Goal: Task Accomplishment & Management: Complete application form

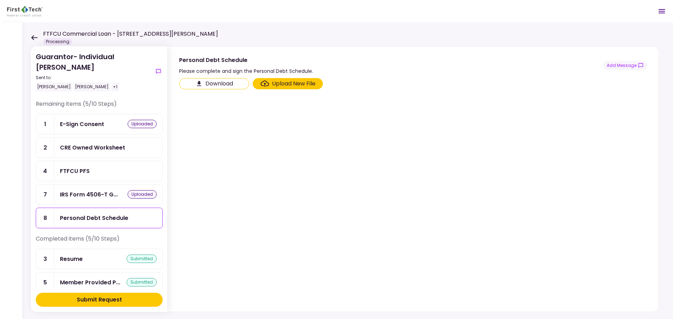
click at [323, 174] on section "Download Upload New File" at bounding box center [413, 193] width 468 height 231
drag, startPoint x: 298, startPoint y: 104, endPoint x: 245, endPoint y: 90, distance: 55.2
click at [298, 104] on section "Download Upload New File" at bounding box center [413, 193] width 468 height 231
click at [241, 160] on section "Download Upload New File" at bounding box center [413, 193] width 468 height 231
click at [81, 168] on div "FTFCU PFS" at bounding box center [75, 171] width 30 height 9
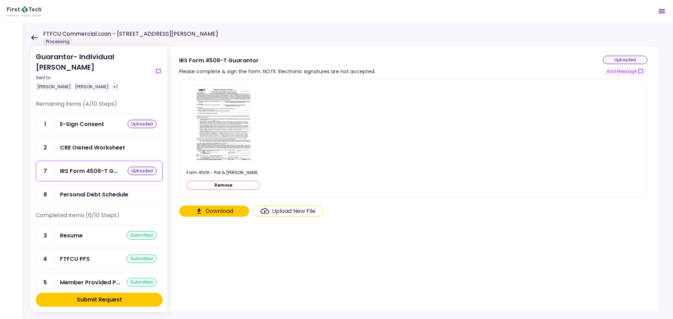
click at [92, 195] on div "Personal Debt Schedule" at bounding box center [94, 194] width 68 height 9
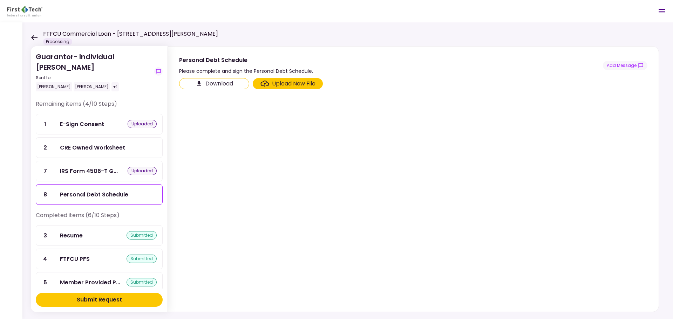
click at [287, 86] on div "Upload New File" at bounding box center [293, 84] width 43 height 8
click at [0, 0] on input "Upload New File" at bounding box center [0, 0] width 0 height 0
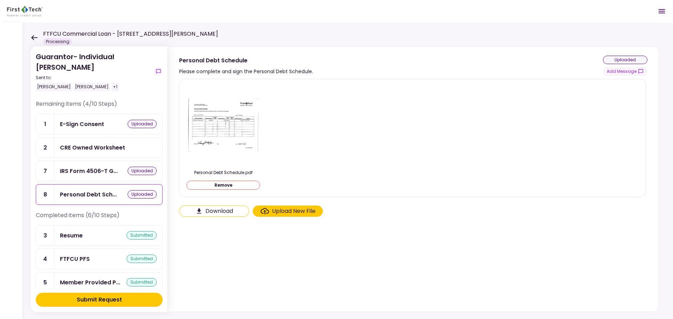
click at [348, 264] on section "Personal Debt Schedule.pdf Remove Download Upload New File" at bounding box center [413, 194] width 468 height 230
click at [110, 301] on div "Submit Request" at bounding box center [99, 300] width 45 height 8
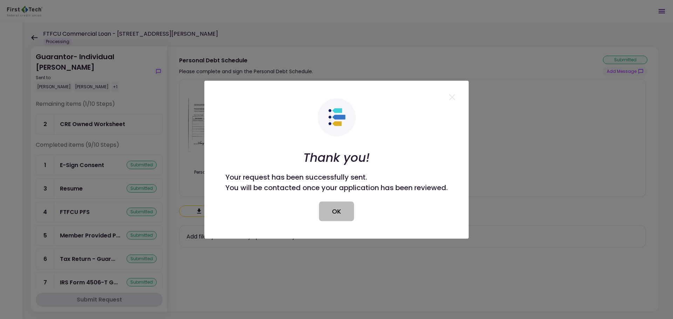
click at [342, 212] on button "OK" at bounding box center [336, 212] width 35 height 20
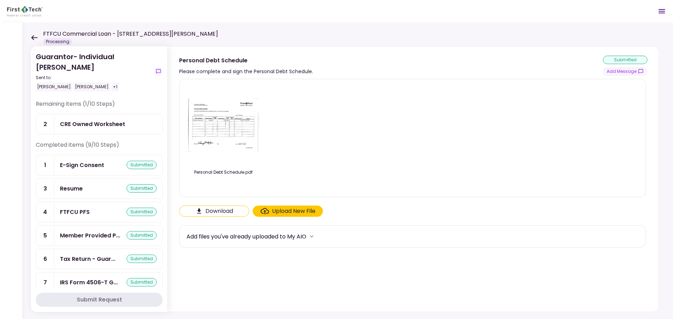
click at [355, 128] on div "Personal Debt Schedule.pdf" at bounding box center [413, 138] width 452 height 107
click at [32, 36] on icon at bounding box center [34, 37] width 6 height 5
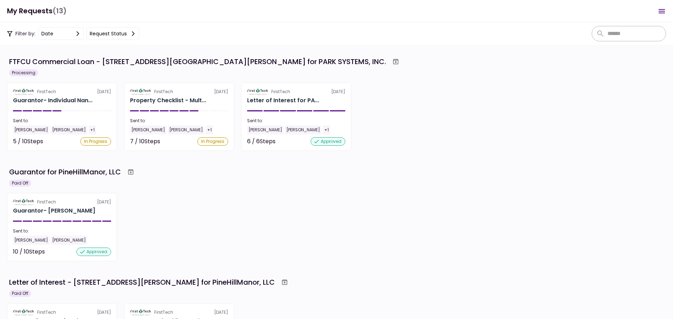
click at [229, 220] on div "FirstTech [DATE] Guarantor- [PERSON_NAME] Sent to: [PERSON_NAME] [PERSON_NAME] …" at bounding box center [336, 227] width 659 height 68
click at [205, 199] on div "FirstTech [DATE] Guarantor- [PERSON_NAME] Sent to: [PERSON_NAME] [PERSON_NAME] …" at bounding box center [336, 227] width 659 height 68
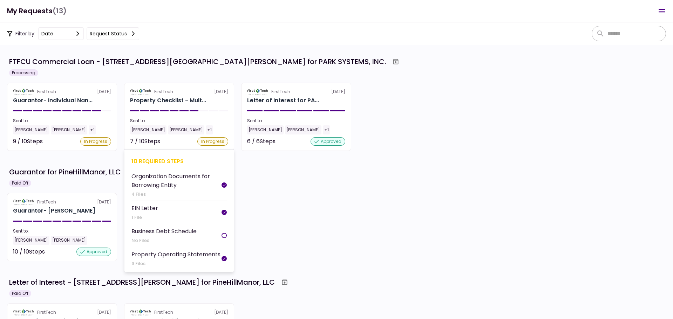
click at [210, 237] on li "Business Debt Schedule No Files" at bounding box center [178, 235] width 95 height 23
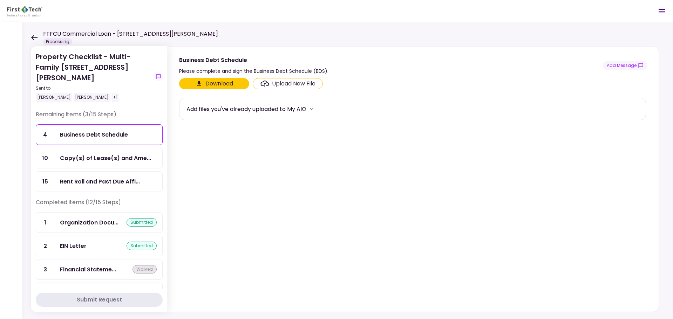
click at [229, 171] on section "Download Upload New File Add files you've already uploaded to My AIO" at bounding box center [413, 193] width 468 height 231
click at [135, 177] on div "Rent Roll and Past Due Affi..." at bounding box center [100, 181] width 80 height 9
